Goal: Complete application form: Complete application form

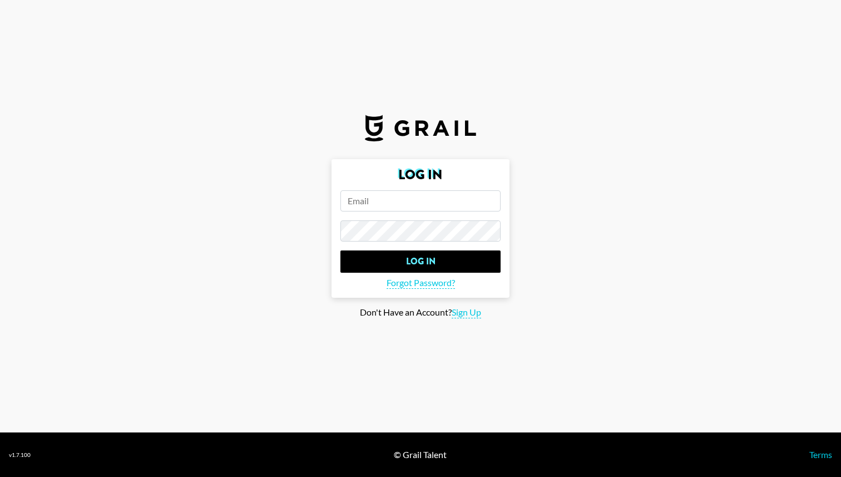
click at [392, 195] on input "email" at bounding box center [420, 200] width 160 height 21
click at [472, 312] on span "Sign Up" at bounding box center [466, 313] width 29 height 12
type input "Sign Up"
click at [414, 201] on input "email" at bounding box center [420, 200] width 160 height 21
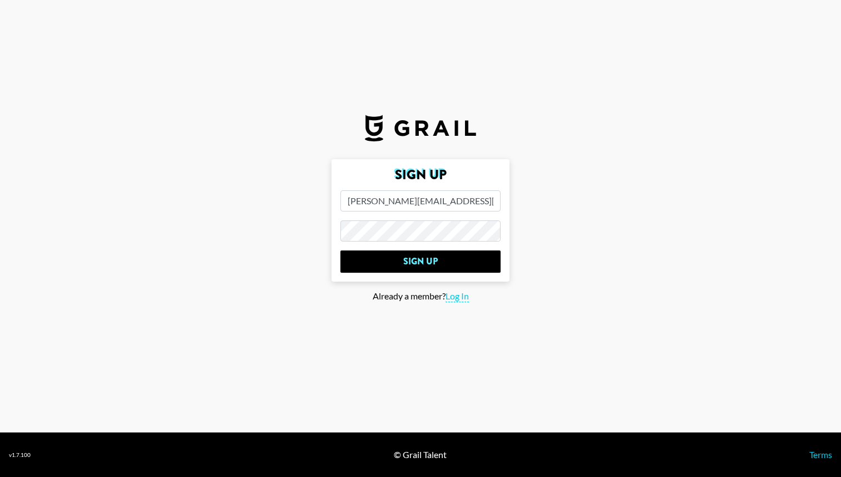
type input "[PERSON_NAME][EMAIL_ADDRESS][DOMAIN_NAME]"
click at [340, 250] on input "Sign Up" at bounding box center [420, 261] width 160 height 22
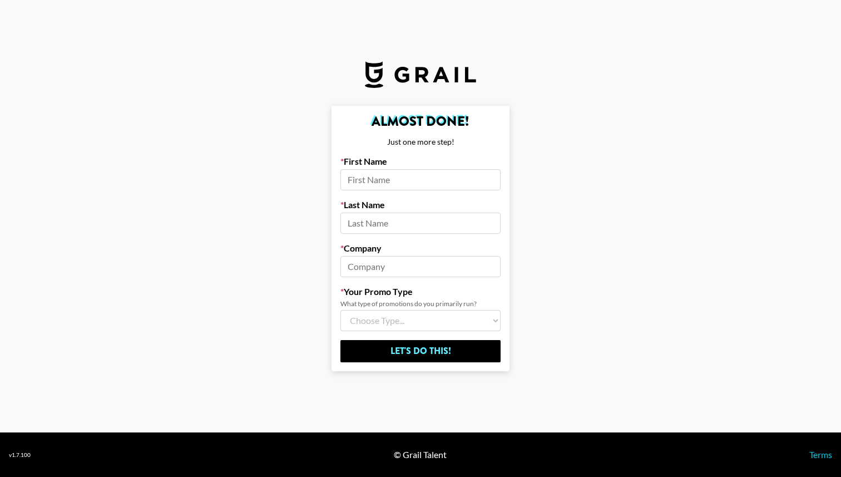
click at [423, 170] on input at bounding box center [420, 179] width 160 height 21
type input "[PERSON_NAME]"
click at [405, 223] on input at bounding box center [420, 223] width 160 height 21
type input "[PERSON_NAME]"
click at [373, 265] on input at bounding box center [420, 266] width 160 height 21
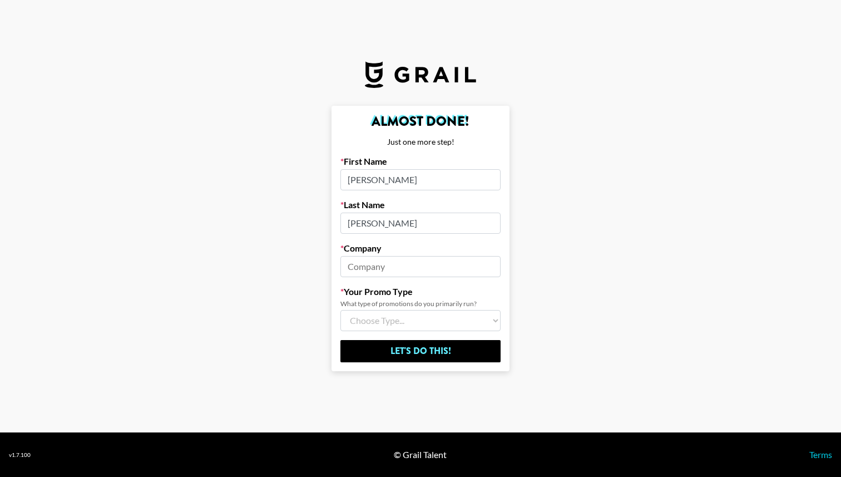
type input "Rebellion Records"
click at [394, 313] on select "Choose Type... Song Promos Brand Promos Both (I work at an Agency)" at bounding box center [420, 320] width 160 height 21
select select "Song"
click at [340, 310] on select "Choose Type... Song Promos Brand Promos Both (I work at an Agency)" at bounding box center [420, 320] width 160 height 21
click at [327, 387] on section "Almost Done! Just one more step! First Name [PERSON_NAME] Name [PERSON_NAME] Co…" at bounding box center [420, 216] width 841 height 432
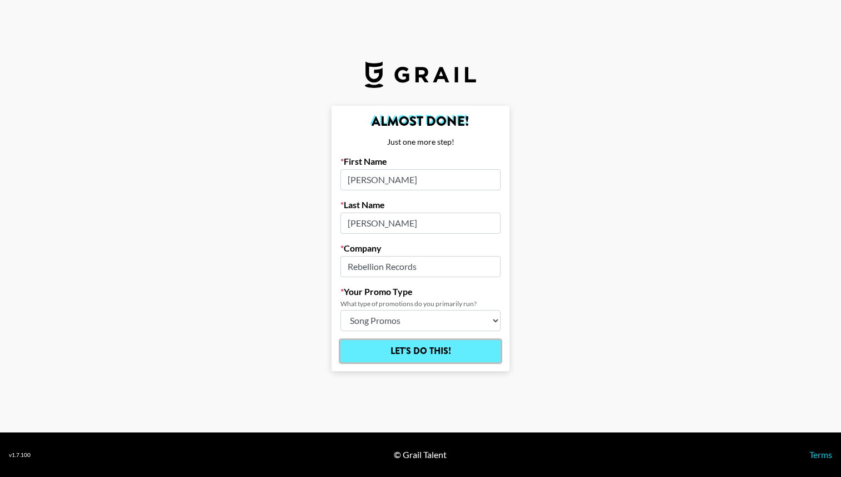
click at [411, 352] on input "Let's Do This!" at bounding box center [420, 351] width 160 height 22
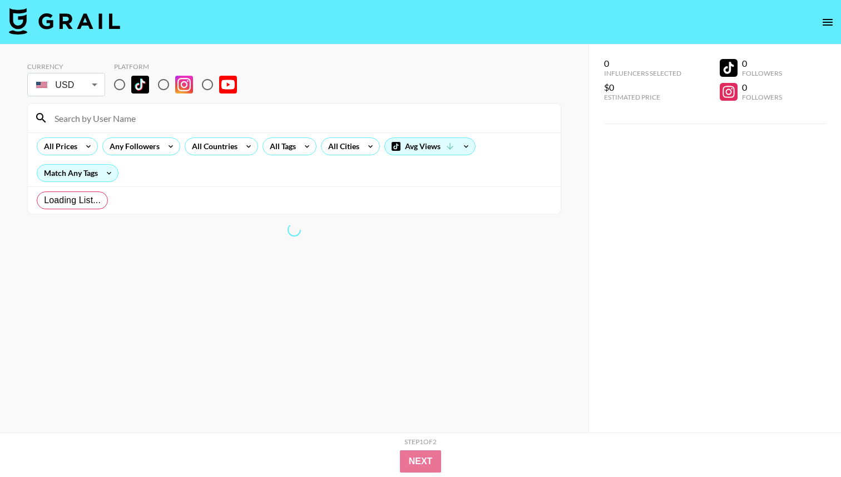
radio input "true"
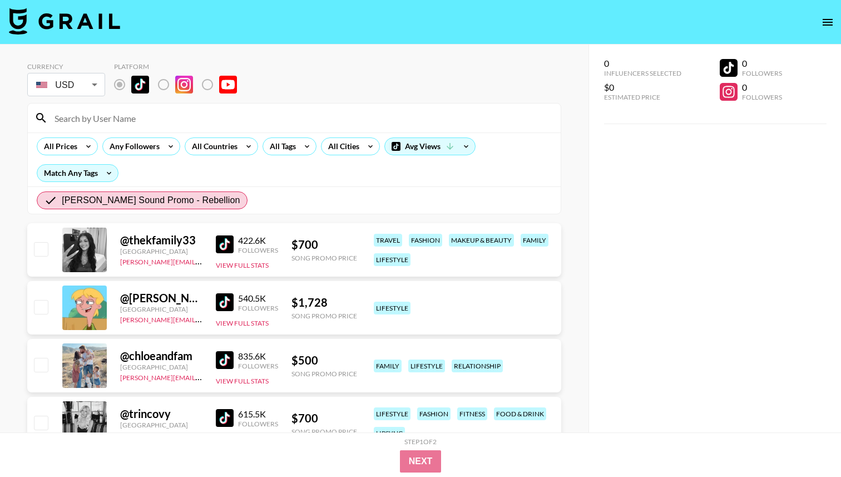
click at [221, 237] on img at bounding box center [225, 244] width 18 height 18
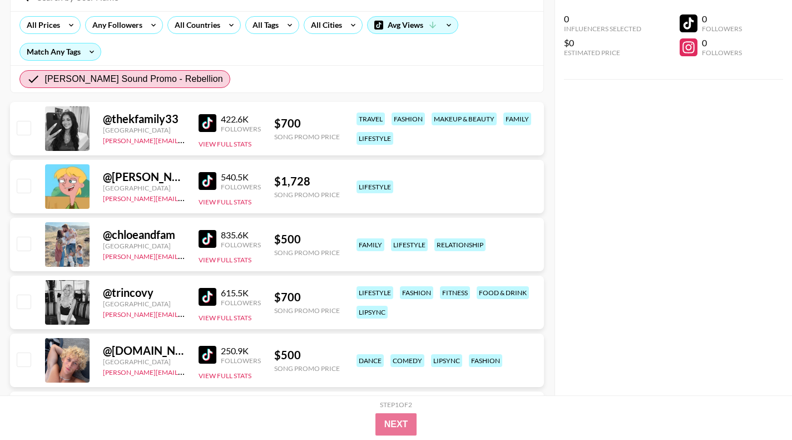
scroll to position [162, 0]
